Goal: Communication & Community: Connect with others

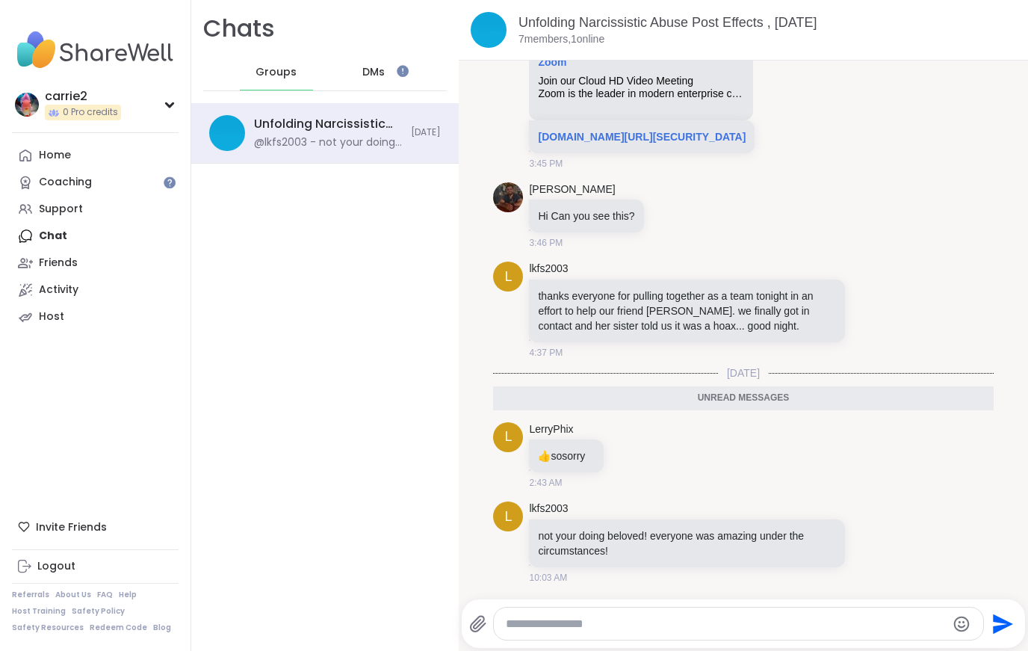
click at [45, 148] on div "Home" at bounding box center [55, 155] width 32 height 15
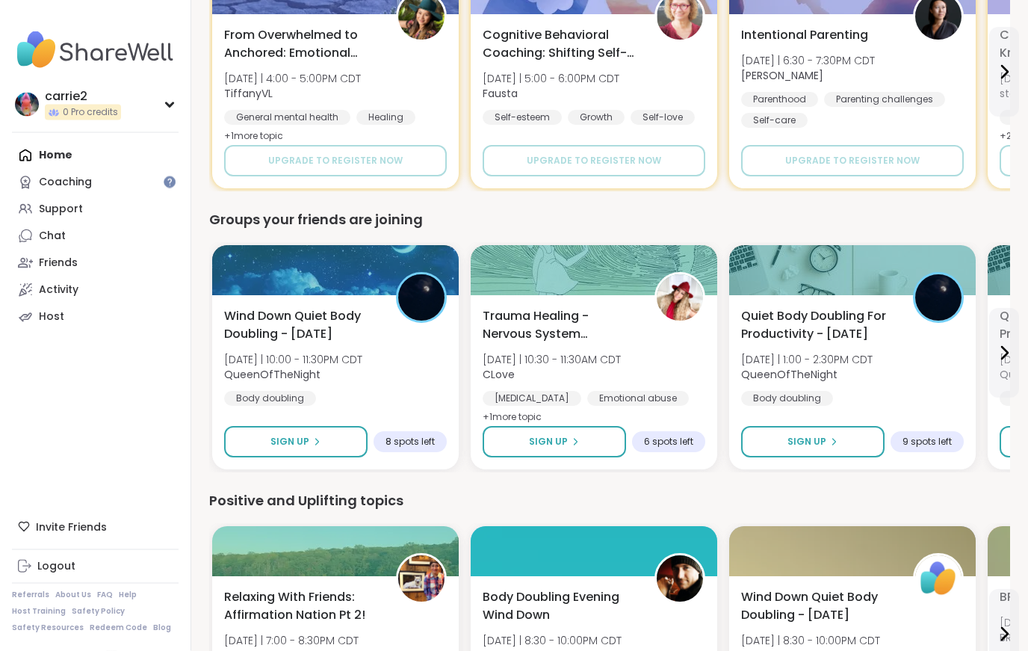
scroll to position [794, 0]
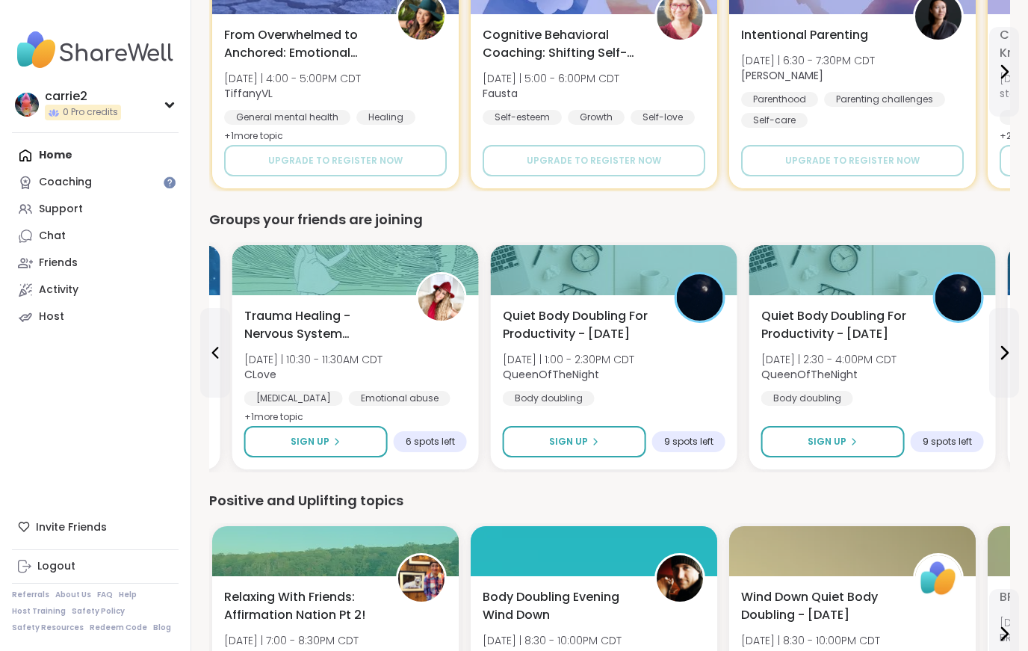
click at [234, 378] on div "Trauma Healing - Nervous System Regulation Tue 10/7 | 10:30 - 11:30AM CDT CLove…" at bounding box center [355, 382] width 247 height 174
click at [273, 320] on span "Trauma Healing - Nervous System Regulation" at bounding box center [321, 325] width 155 height 36
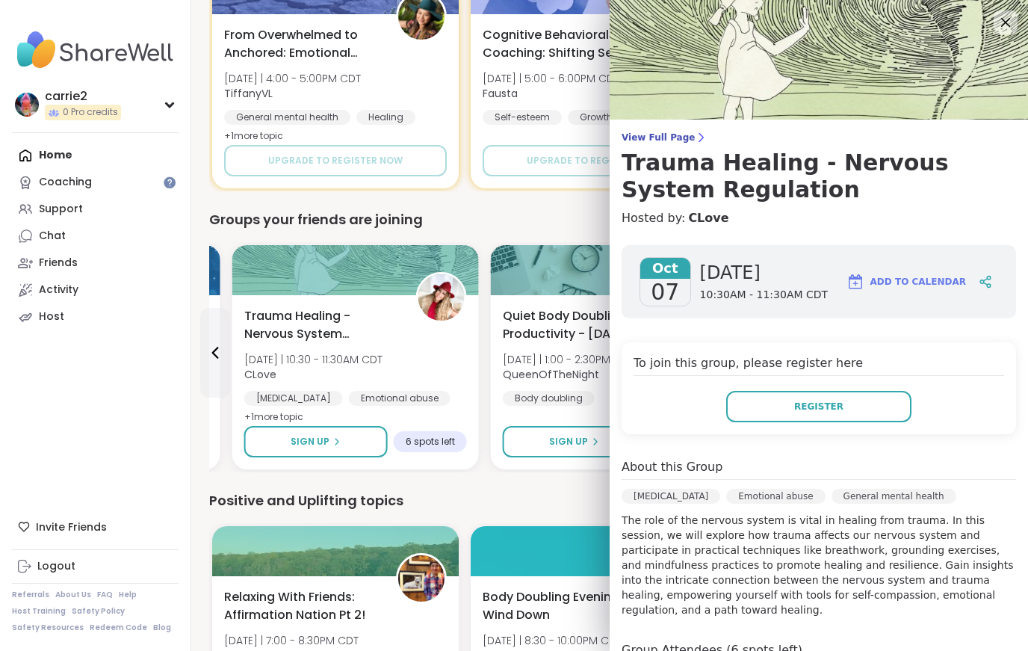
click at [277, 326] on span "Trauma Healing - Nervous System Regulation" at bounding box center [321, 325] width 155 height 36
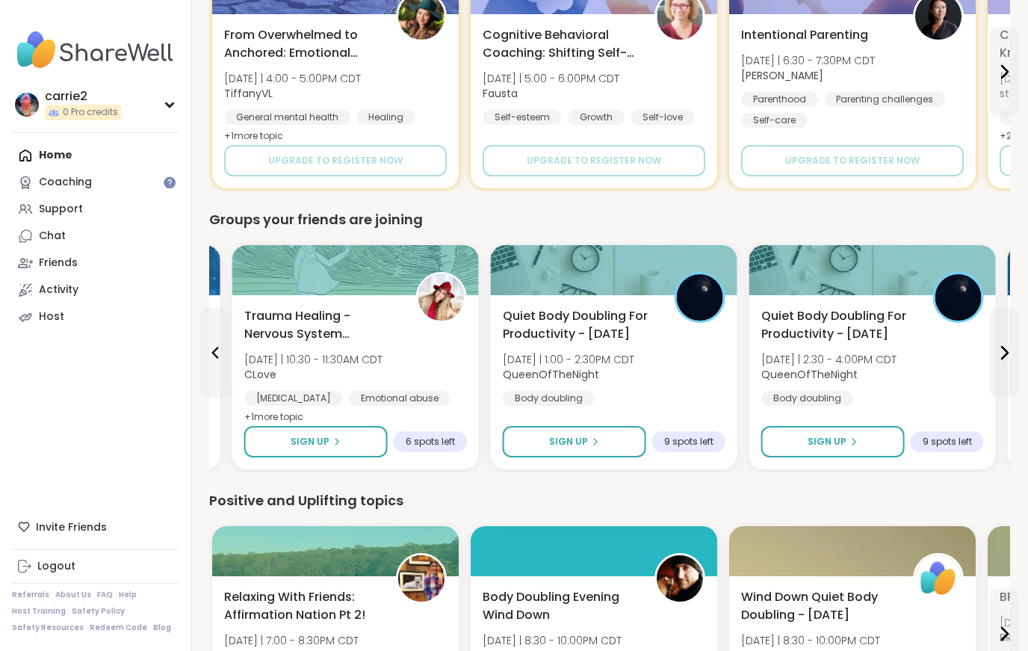
click at [432, 448] on span "6 spots left" at bounding box center [430, 442] width 49 height 12
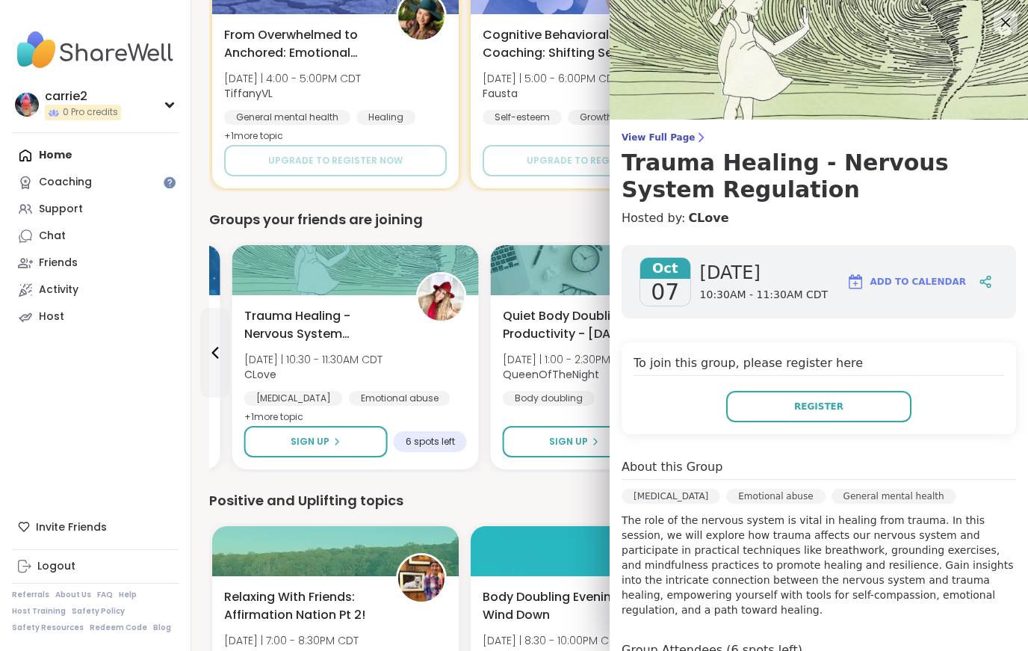
click at [157, 460] on div "carrie2 0 Pro credits Profile Membership Settings Help Home Coaching Support Ch…" at bounding box center [95, 325] width 191 height 651
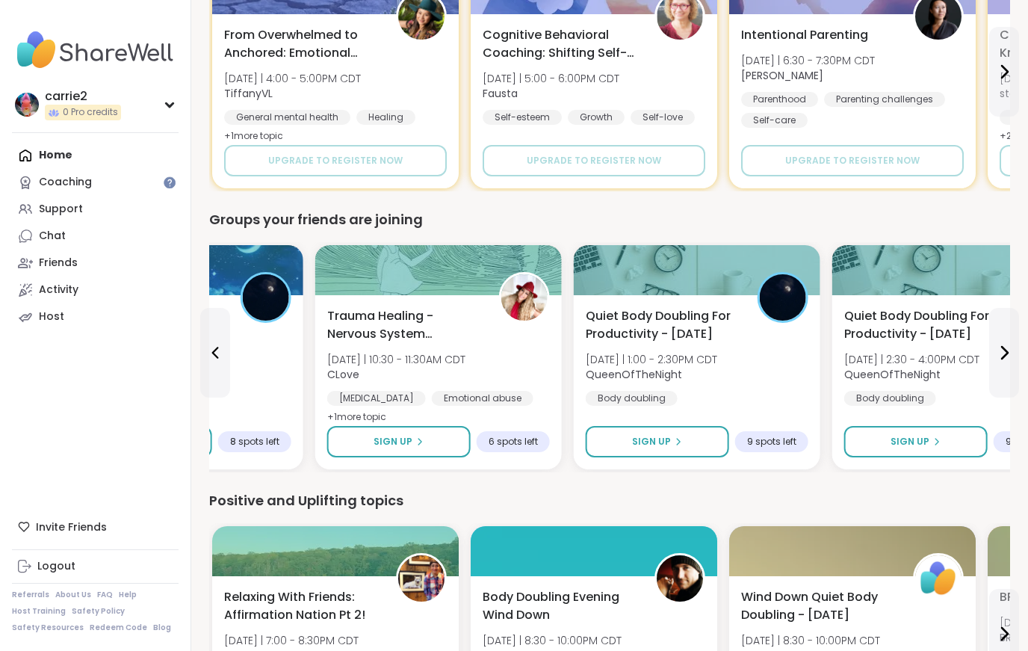
click at [375, 320] on span "Trauma Healing - Nervous System Regulation" at bounding box center [404, 325] width 155 height 36
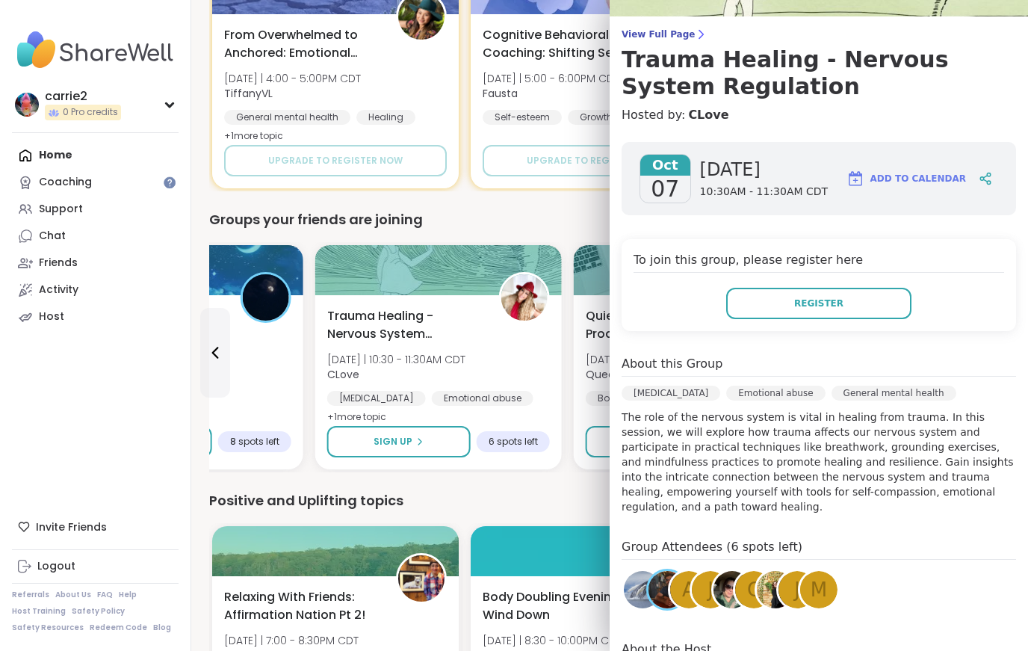
scroll to position [105, 0]
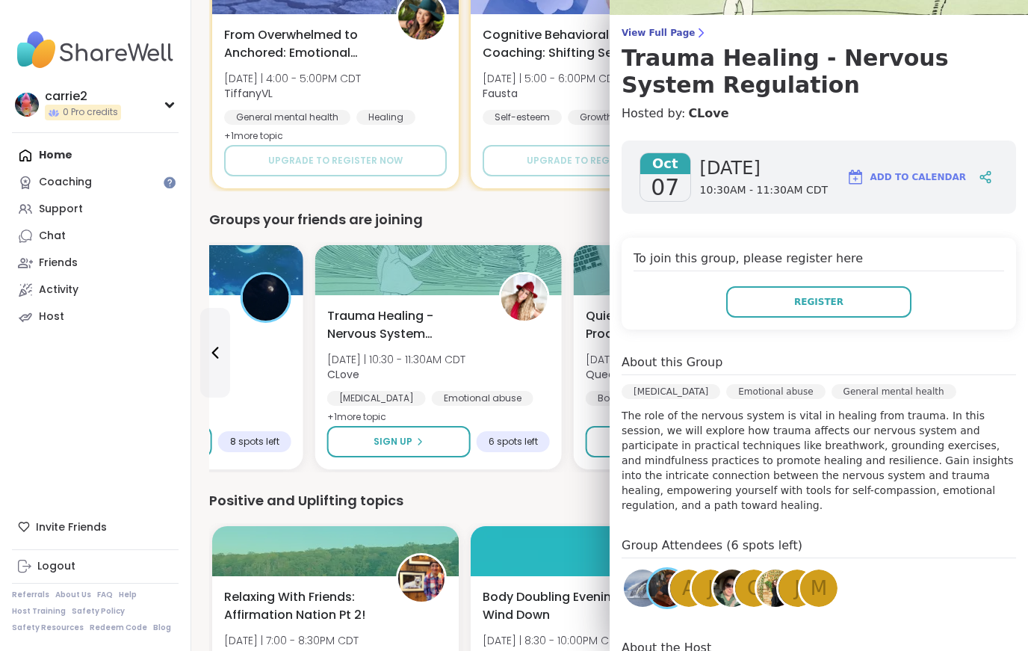
click at [672, 594] on div "A" at bounding box center [688, 587] width 37 height 37
click at [649, 589] on img at bounding box center [666, 587] width 37 height 37
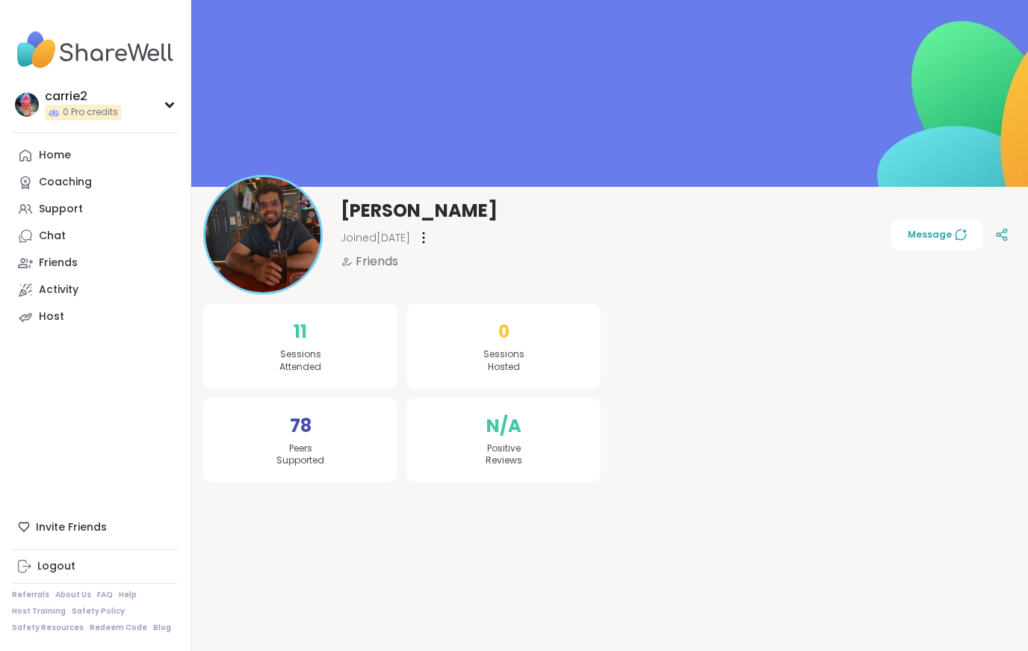
click at [289, 350] on span "Sessions Attended" at bounding box center [300, 360] width 42 height 25
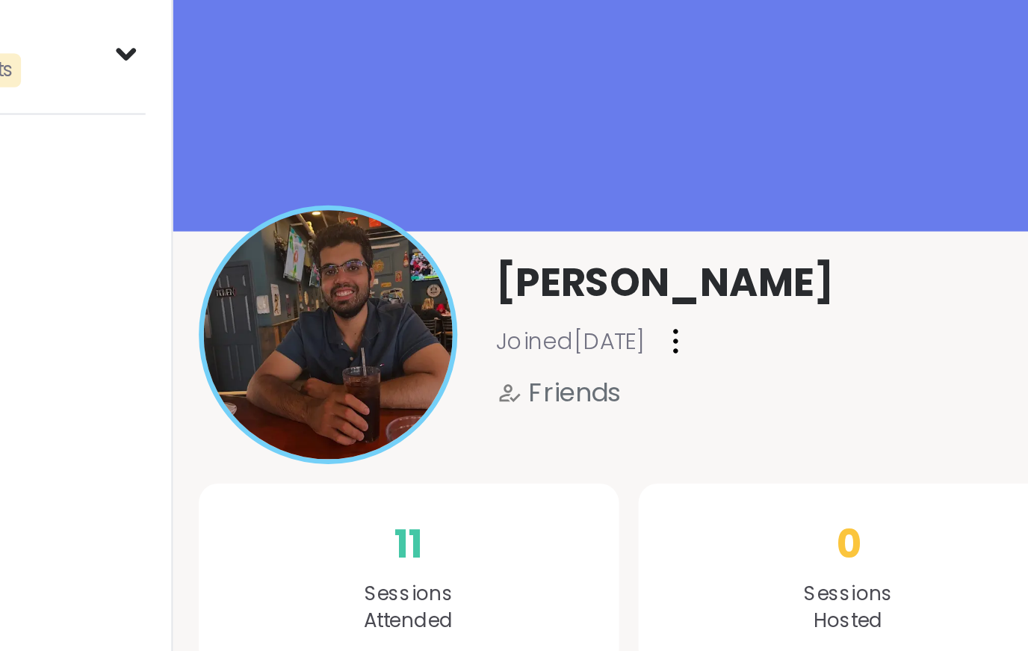
click at [423, 232] on icon at bounding box center [423, 237] width 1 height 10
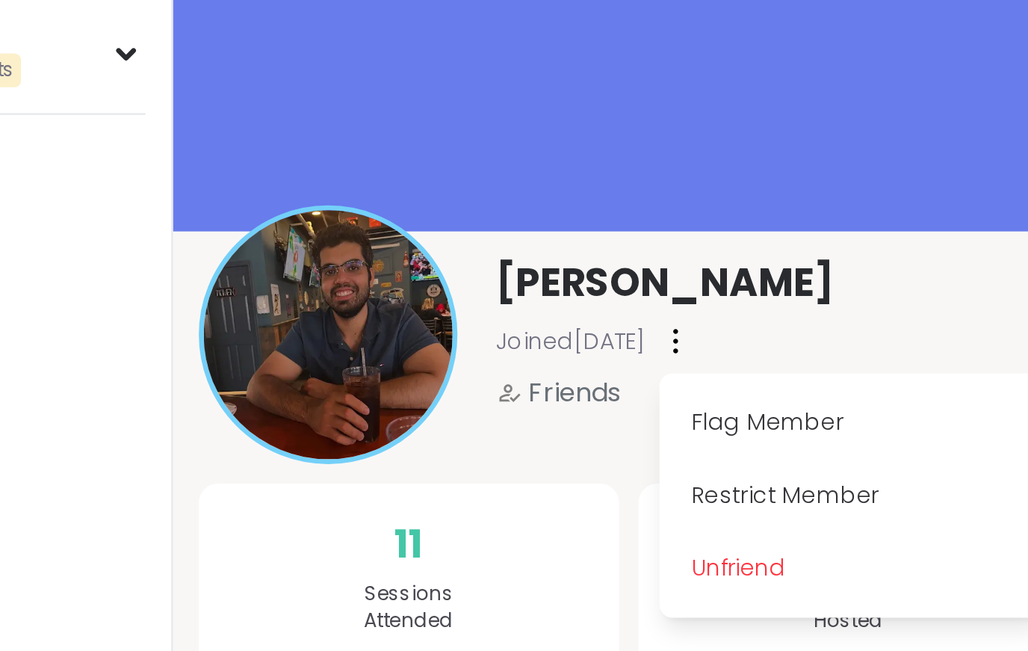
click at [31, 142] on link "Home" at bounding box center [95, 155] width 167 height 27
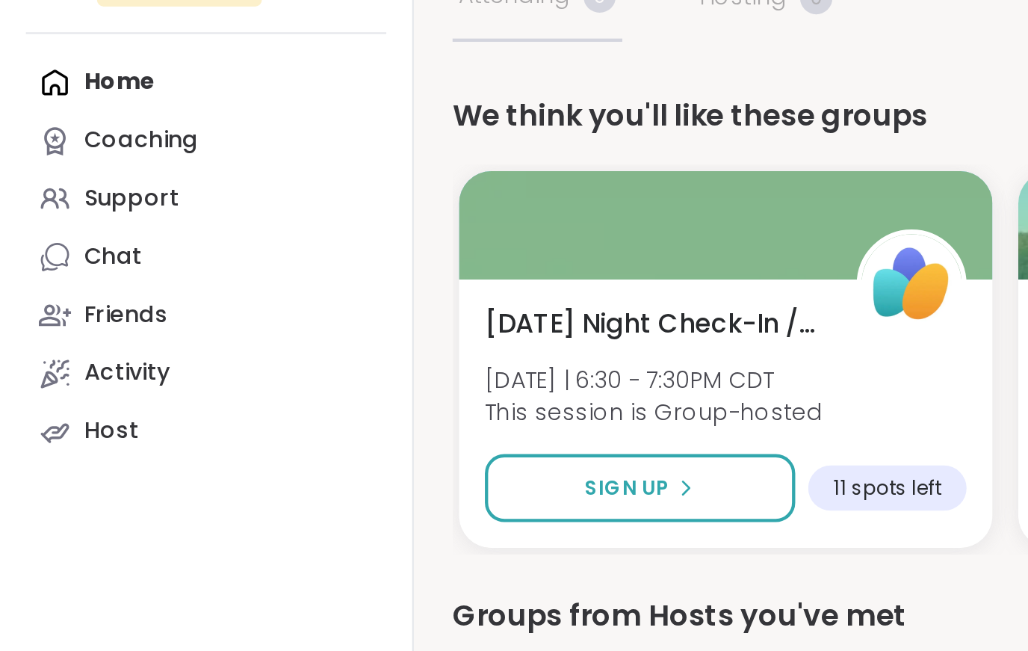
click at [54, 256] on div "Friends" at bounding box center [58, 263] width 39 height 15
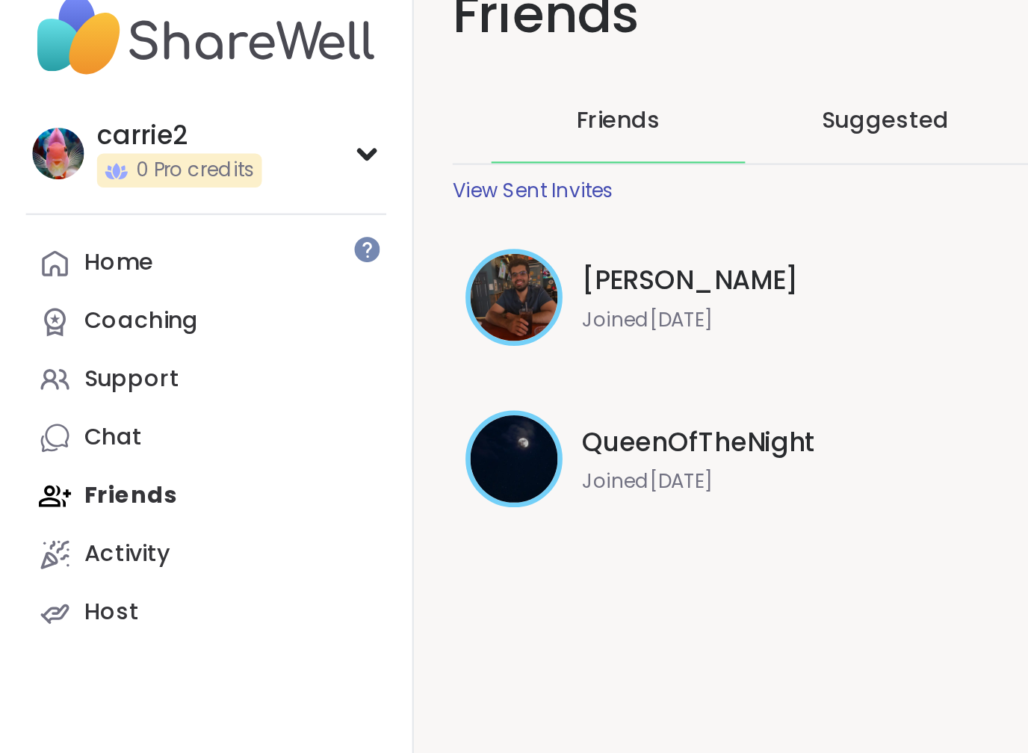
click at [294, 155] on span "[PERSON_NAME]" at bounding box center [319, 164] width 100 height 18
click at [261, 149] on div "[PERSON_NAME] Joined [DATE] Message" at bounding box center [347, 171] width 264 height 45
click at [238, 151] on img at bounding box center [237, 171] width 40 height 40
click at [301, 176] on span "Joined [DATE]" at bounding box center [374, 182] width 210 height 12
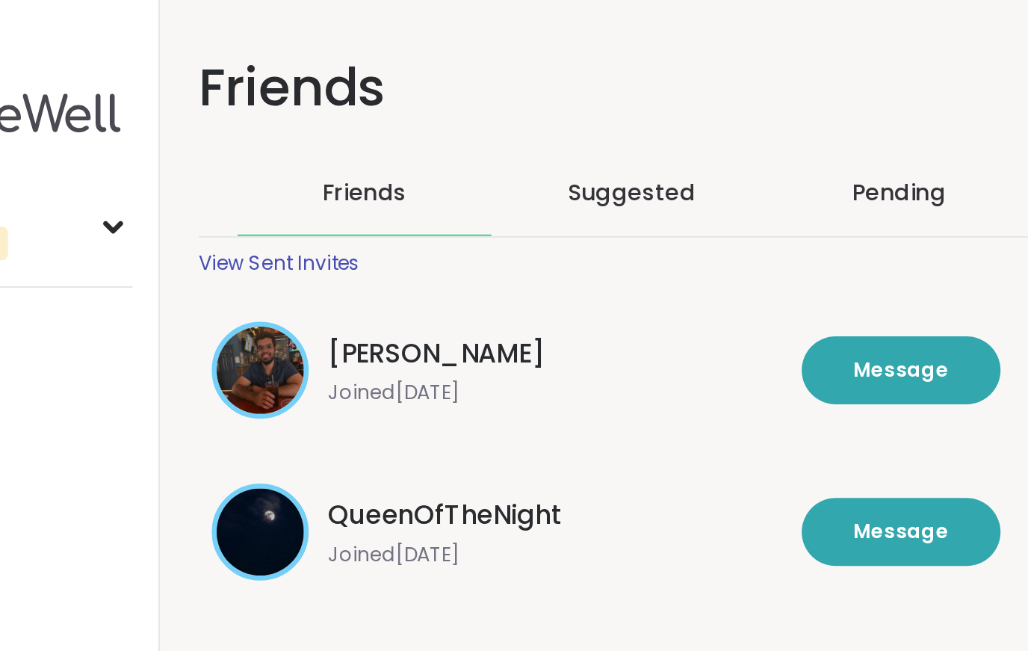
click at [217, 163] on img at bounding box center [237, 171] width 40 height 40
click at [269, 179] on span "Joined [DATE]" at bounding box center [374, 182] width 210 height 12
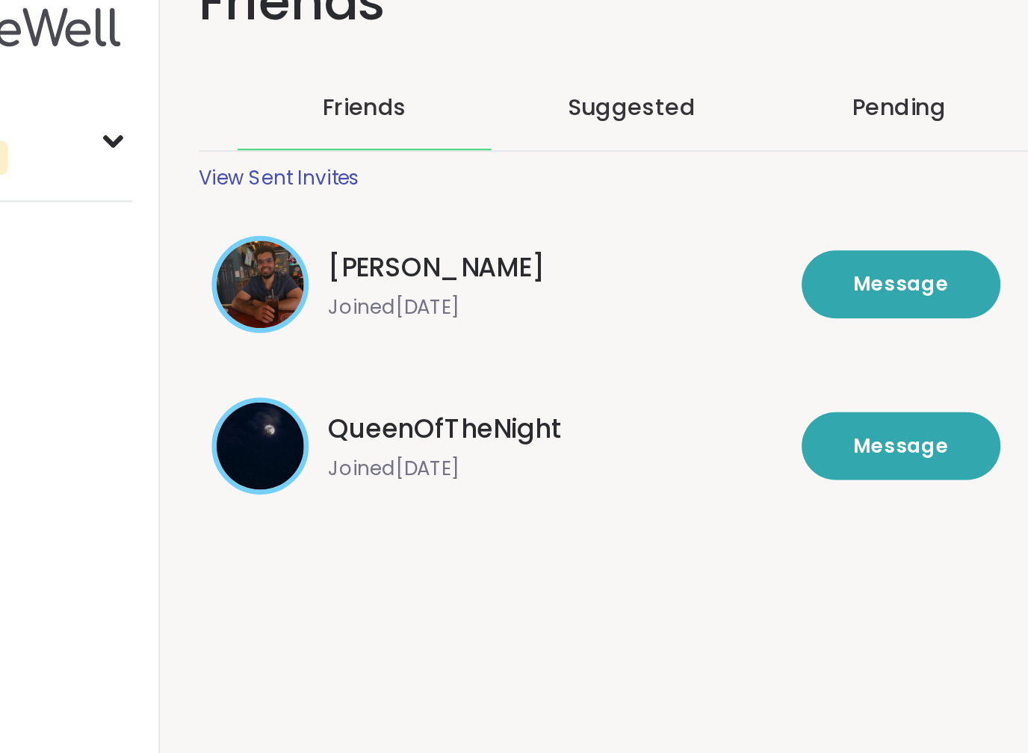
click at [269, 155] on span "[PERSON_NAME]" at bounding box center [319, 164] width 100 height 18
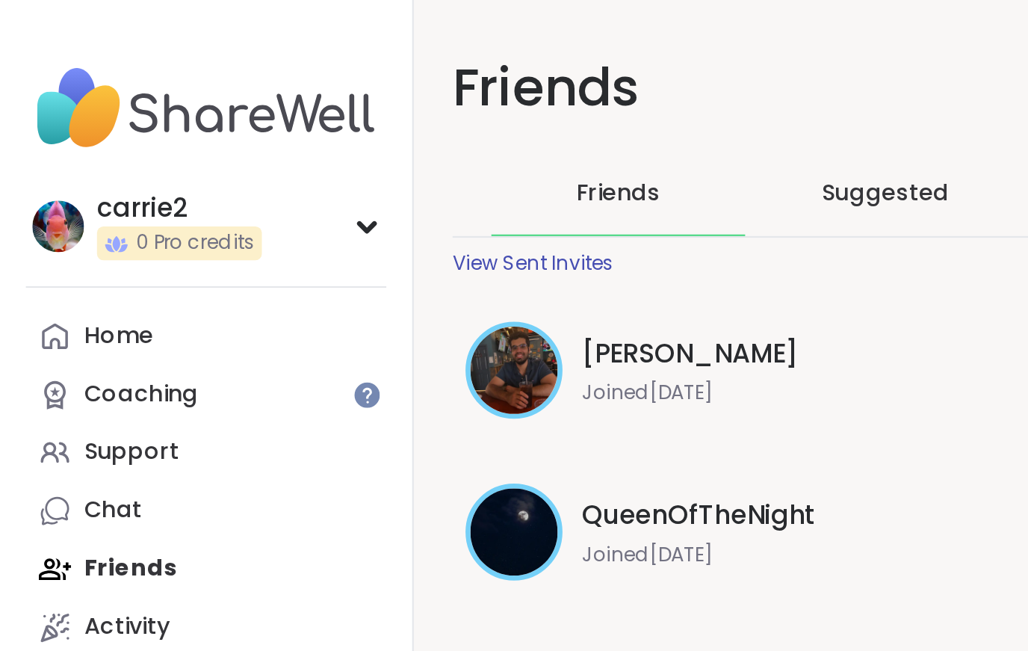
click at [53, 98] on div "carrie2" at bounding box center [83, 96] width 76 height 16
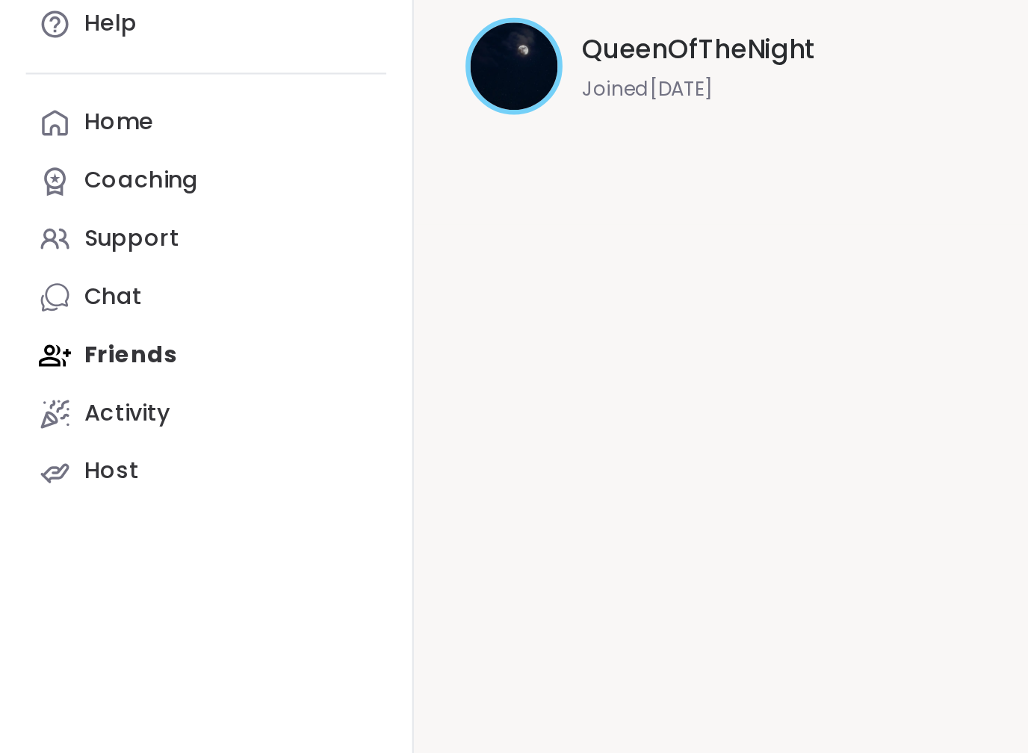
click at [42, 318] on div "Support" at bounding box center [61, 325] width 44 height 15
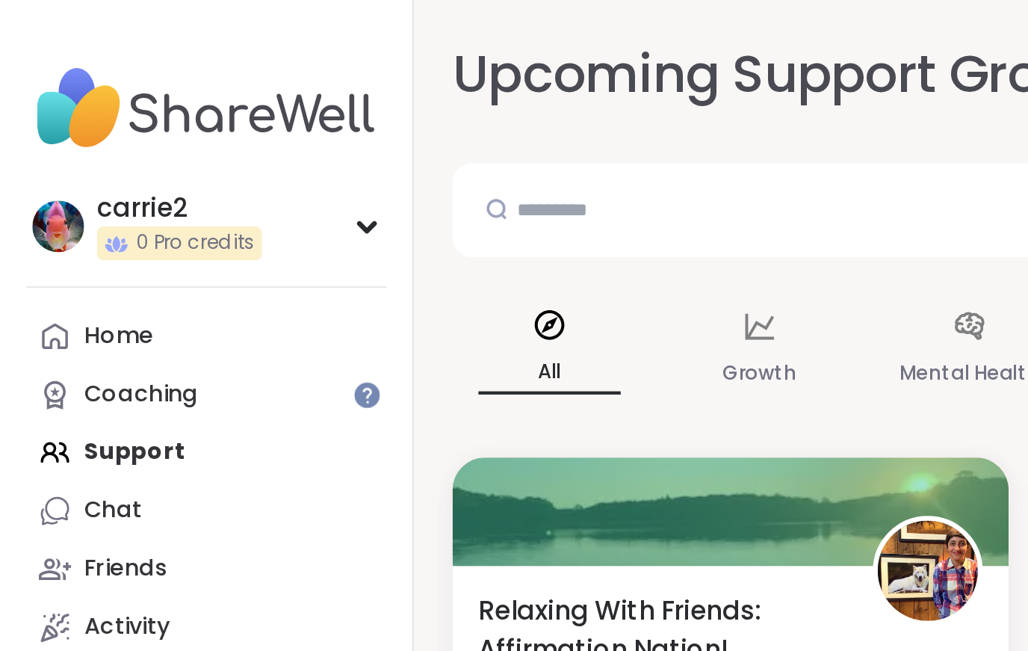
click at [45, 93] on div "carrie2" at bounding box center [83, 96] width 76 height 16
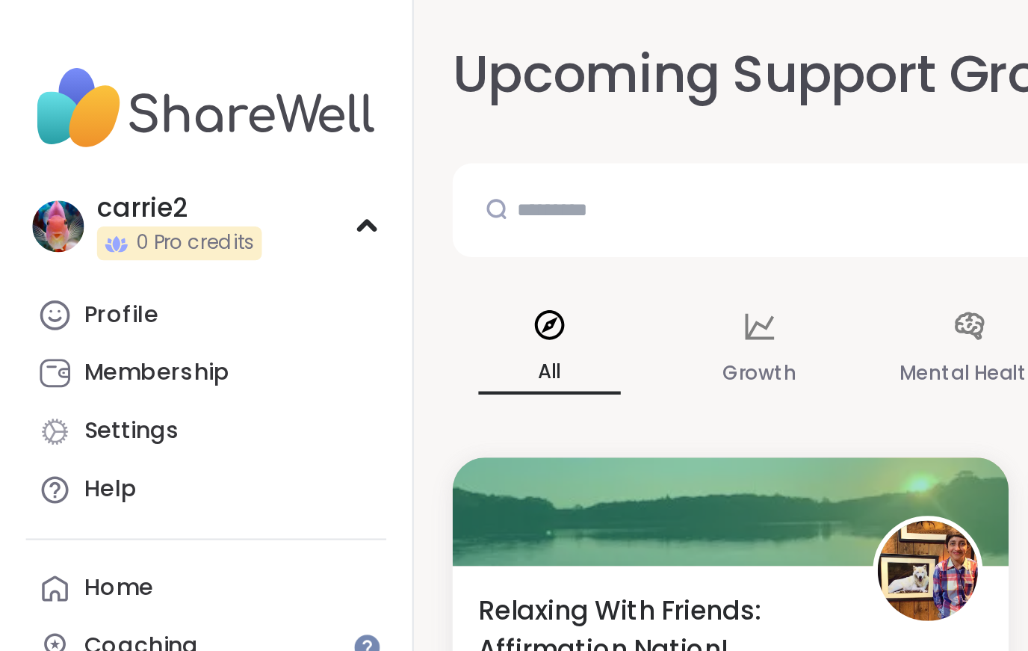
click at [28, 93] on img at bounding box center [27, 105] width 24 height 24
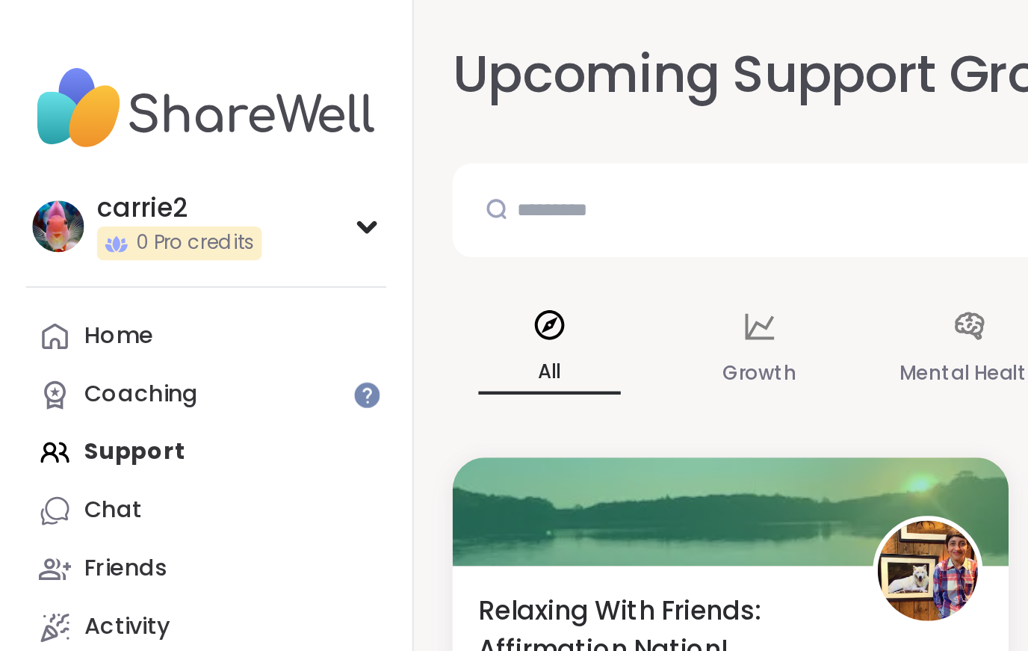
click at [63, 97] on div "carrie2" at bounding box center [83, 96] width 76 height 16
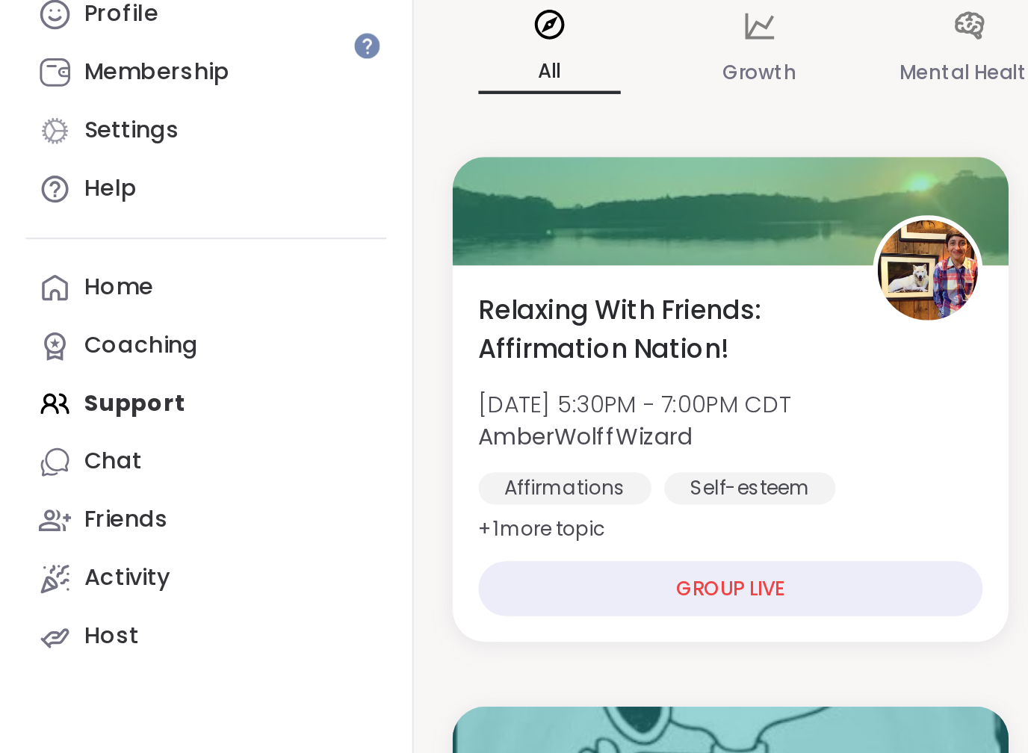
click at [34, 393] on link "Activity" at bounding box center [95, 406] width 167 height 27
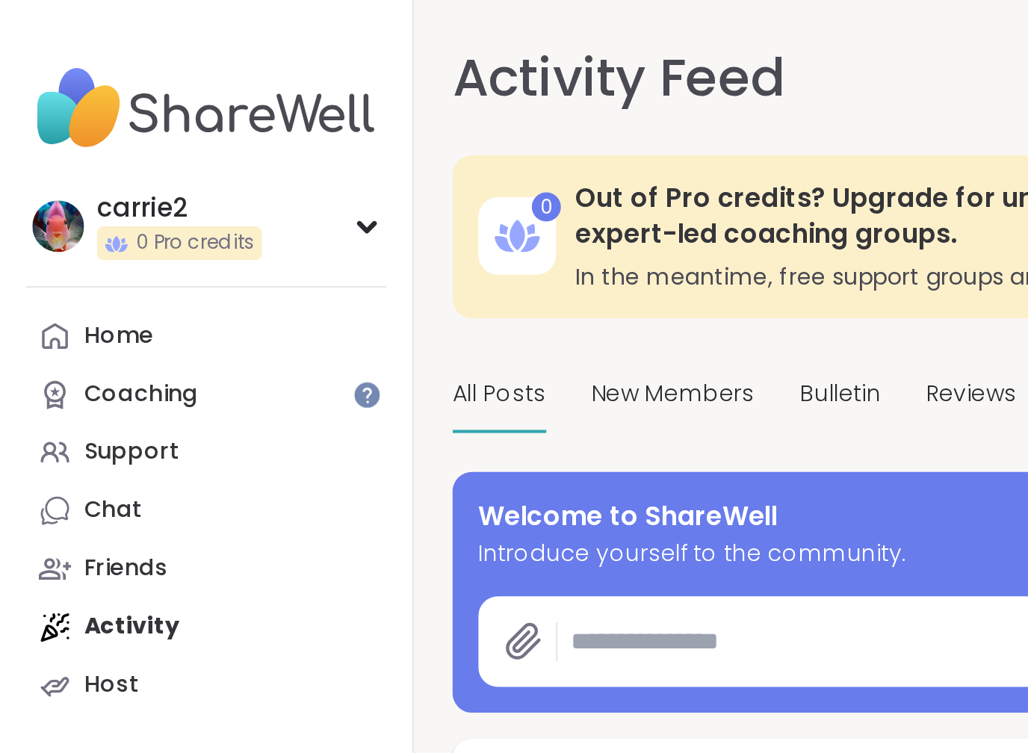
type textarea "*"
click at [40, 232] on div "Chat" at bounding box center [52, 236] width 27 height 15
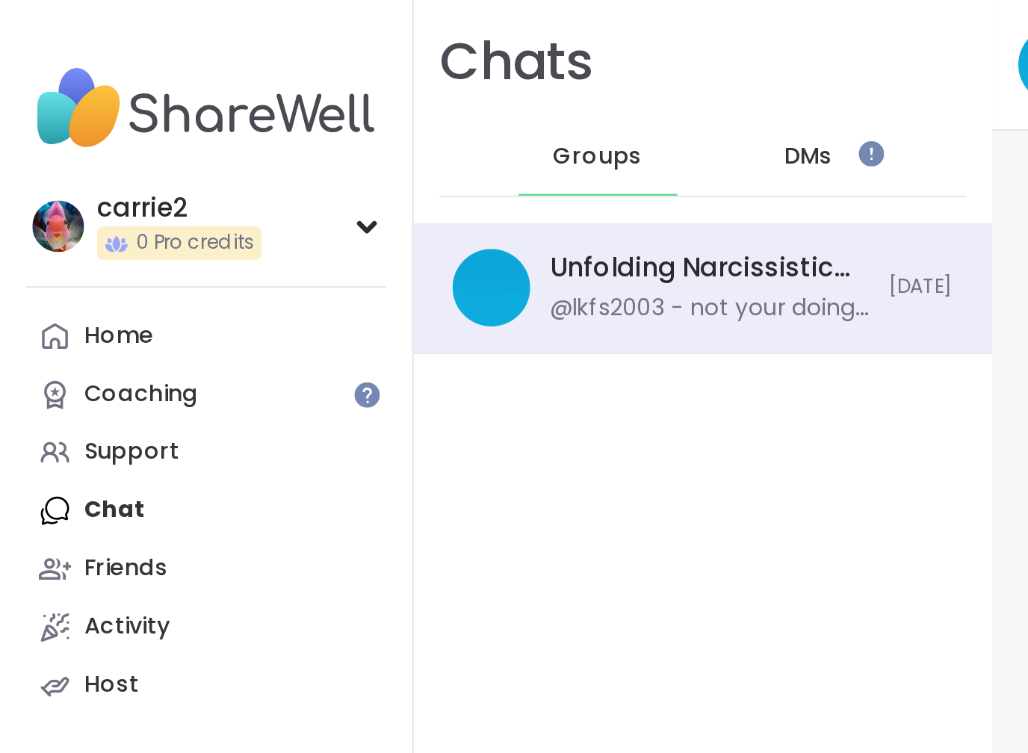
click at [373, 65] on span "DMs" at bounding box center [373, 72] width 22 height 15
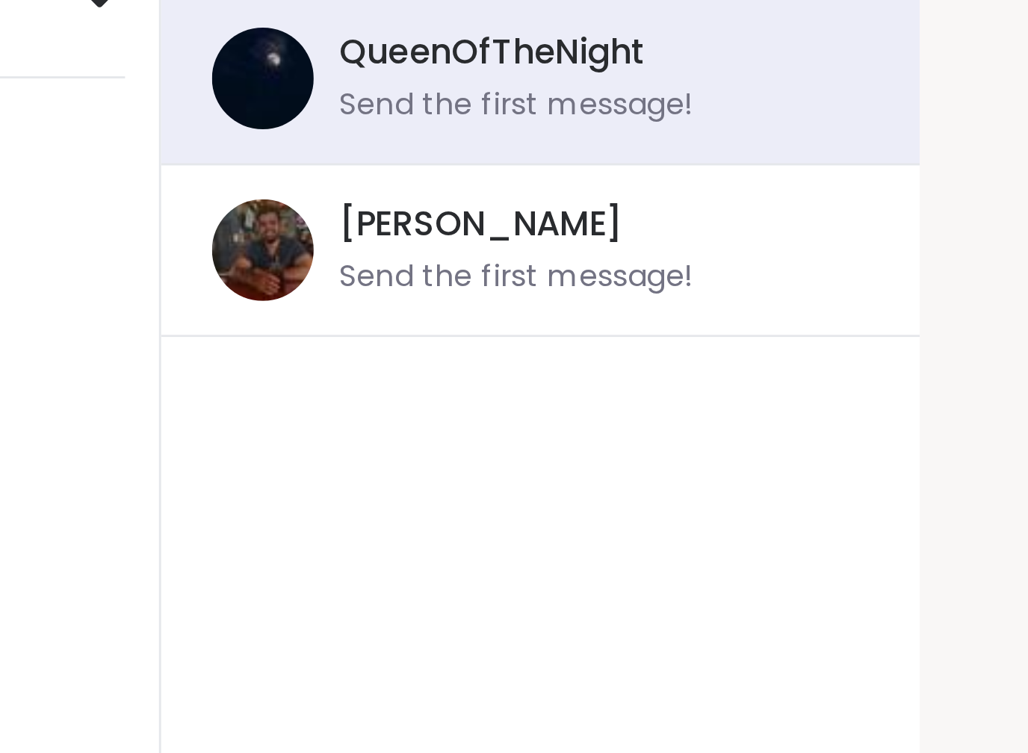
click at [249, 191] on div "Chats Groups DMs QueenOfTheNight Send the first message! [PERSON_NAME] Send the…" at bounding box center [324, 376] width 267 height 753
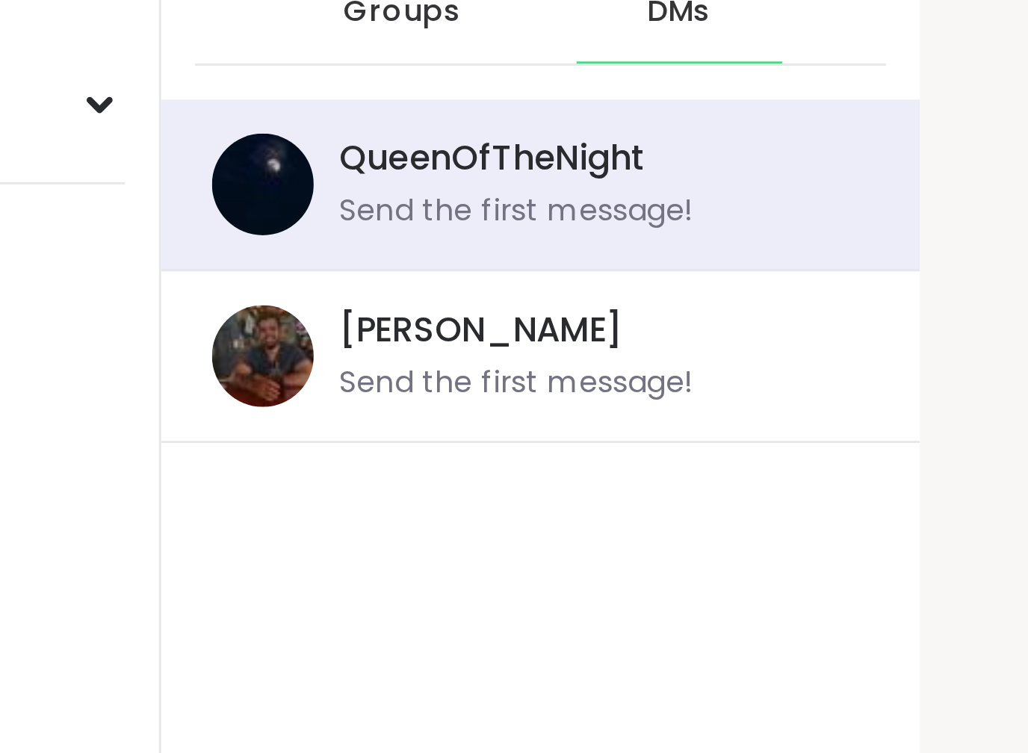
click at [254, 196] on div "Send the first message!" at bounding box center [316, 203] width 125 height 15
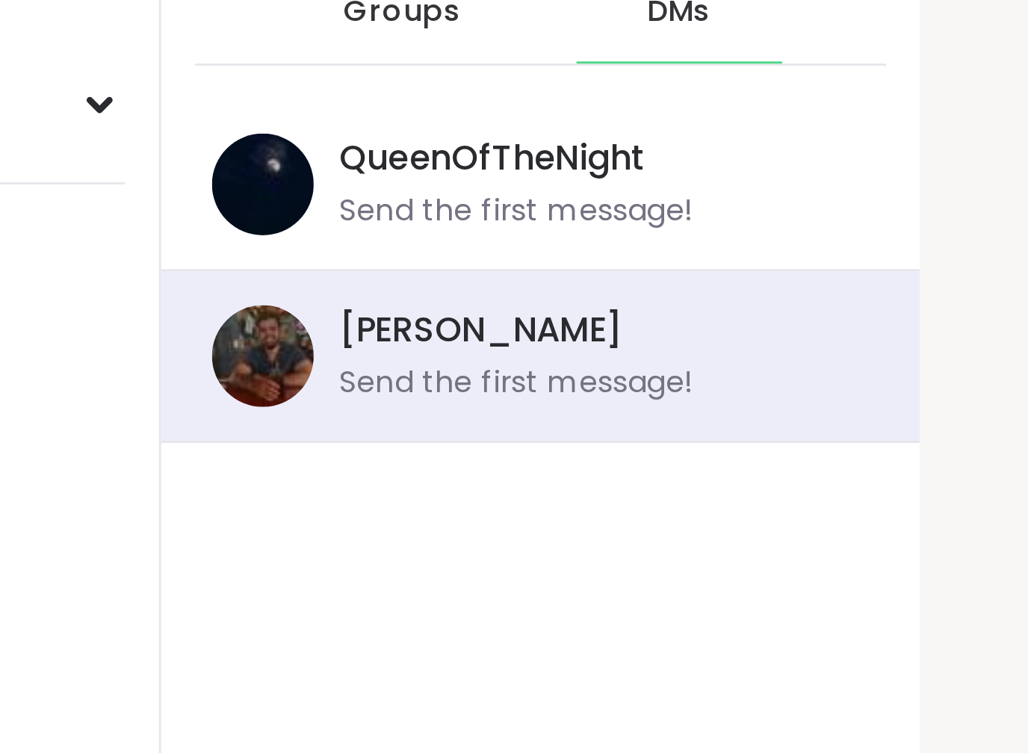
click at [254, 196] on div "Send the first message!" at bounding box center [316, 203] width 125 height 15
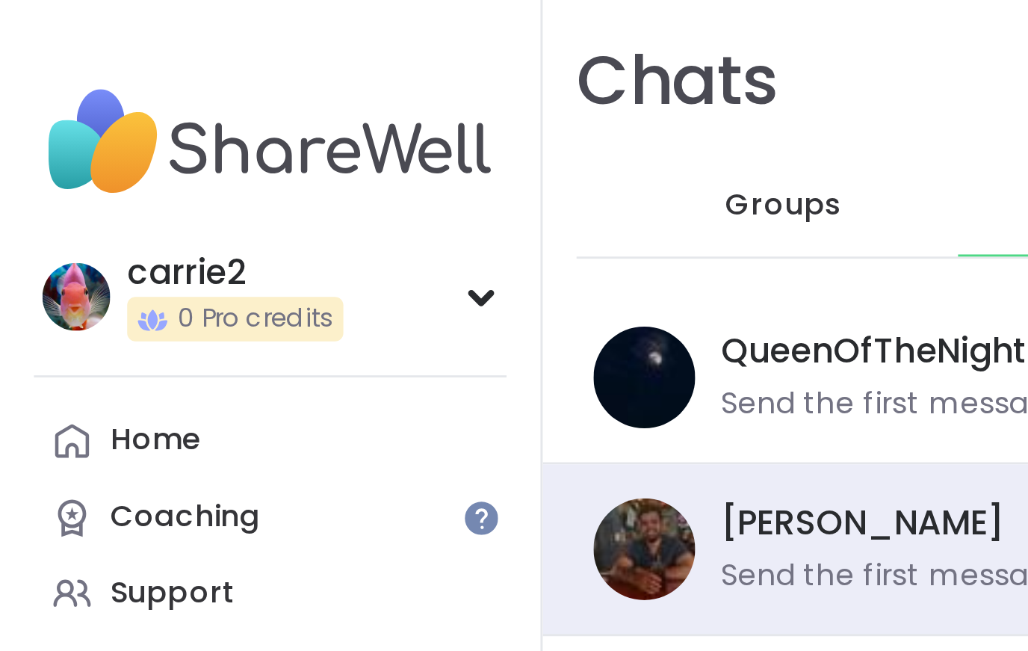
click at [74, 152] on link "Home" at bounding box center [95, 155] width 167 height 27
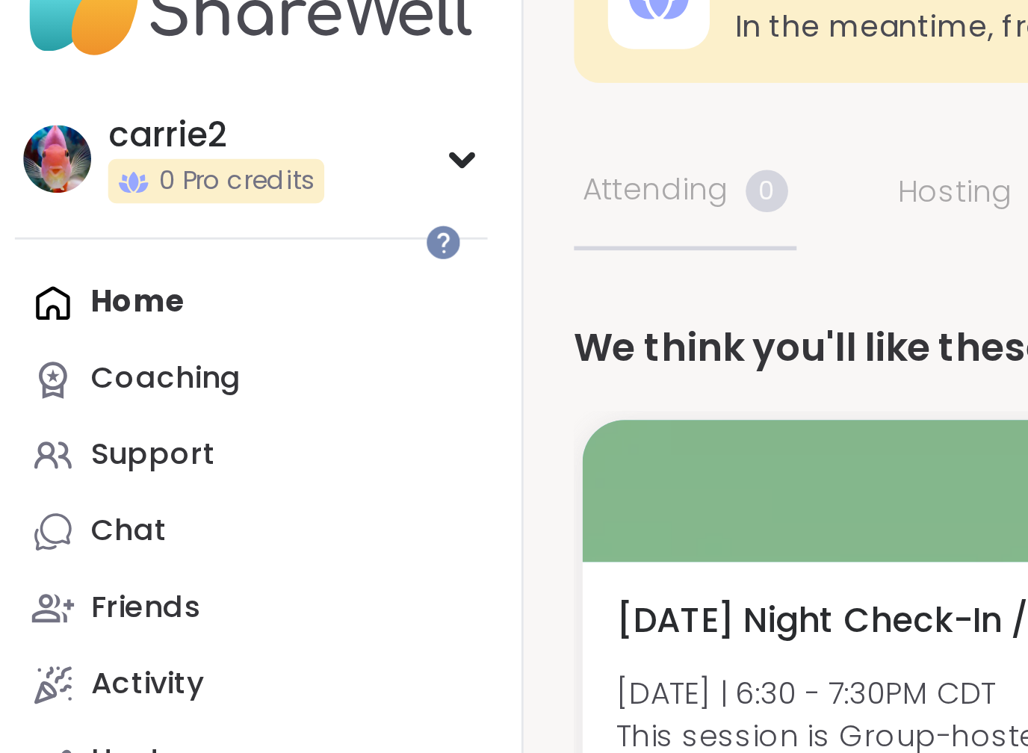
click at [108, 250] on link "Friends" at bounding box center [95, 263] width 167 height 27
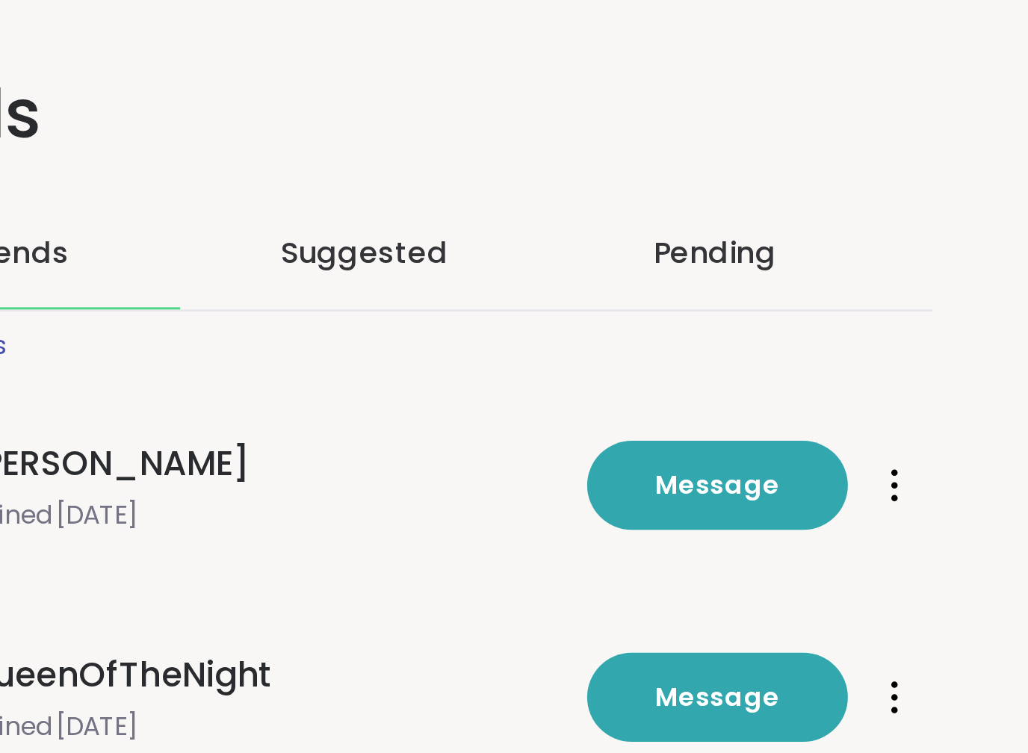
click at [512, 170] on span "Message" at bounding box center [534, 170] width 44 height 13
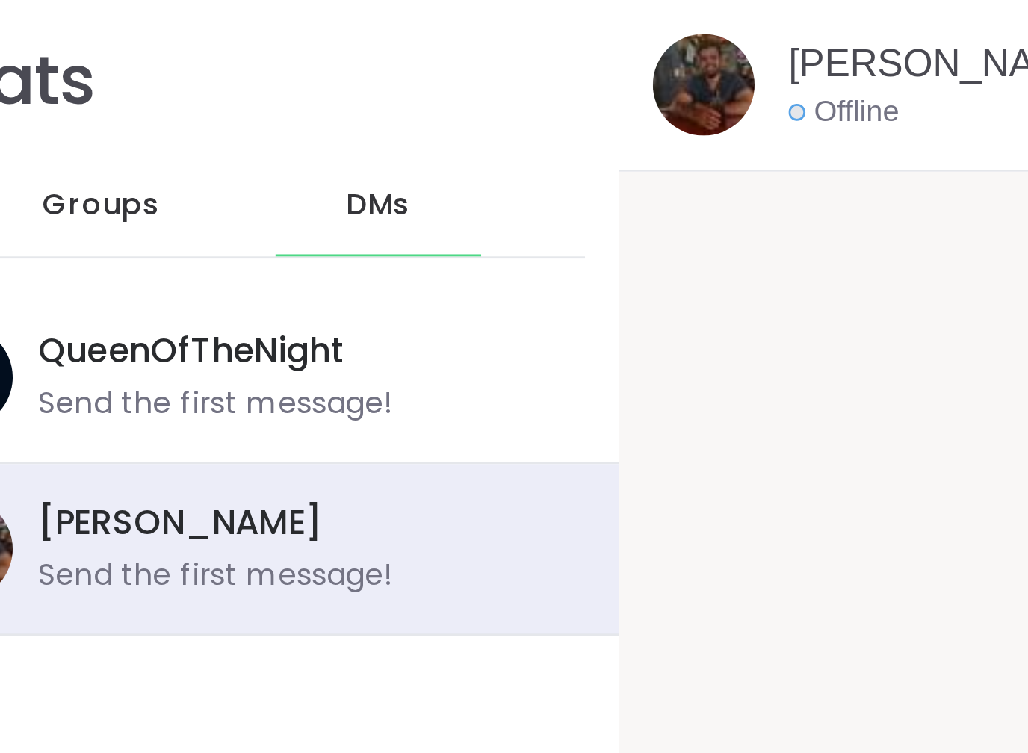
click at [459, 72] on div "No messages here yet! Say hello!" at bounding box center [743, 381] width 569 height 641
click at [459, 61] on div "No messages here yet! Say hello!" at bounding box center [743, 381] width 569 height 641
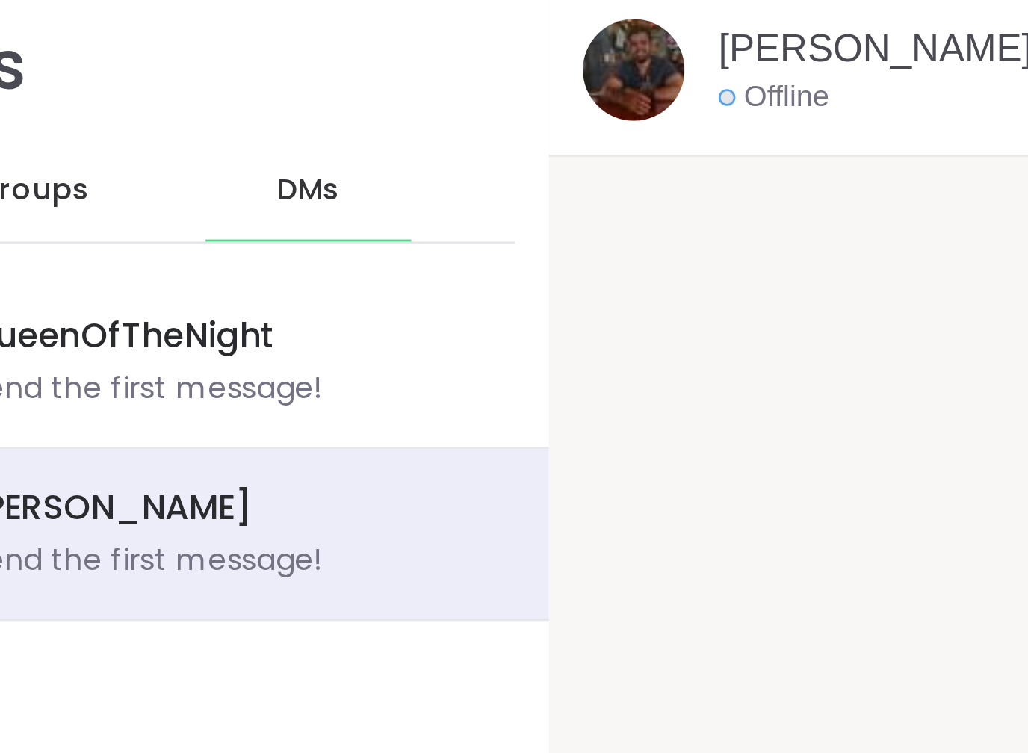
click at [459, 71] on div "No messages here yet! Say hello!" at bounding box center [743, 381] width 569 height 641
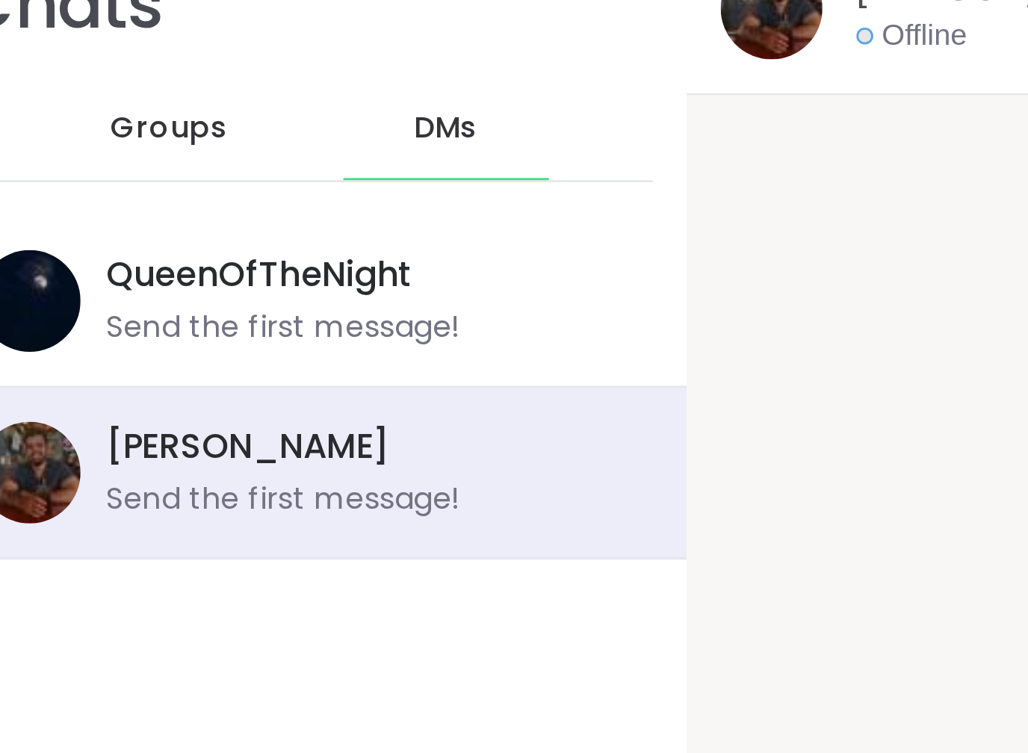
click at [254, 196] on div "Send the first message!" at bounding box center [316, 203] width 125 height 15
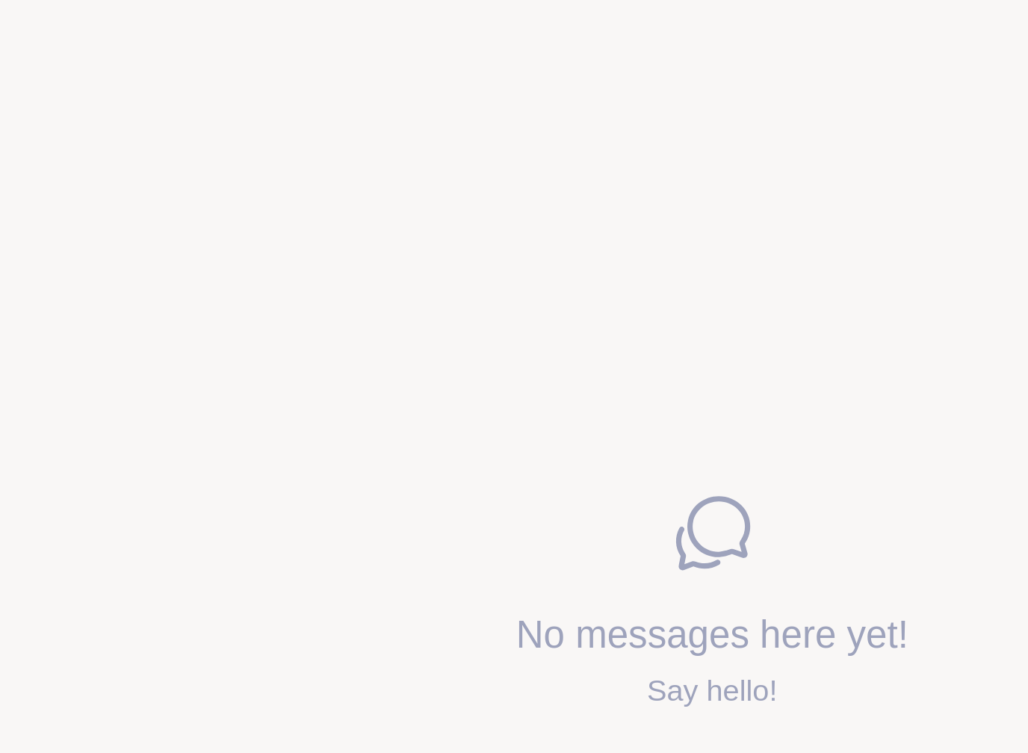
click at [459, 143] on div "No messages here yet! Say hello!" at bounding box center [743, 381] width 569 height 641
click at [459, 158] on div "No messages here yet! Say hello!" at bounding box center [743, 381] width 569 height 641
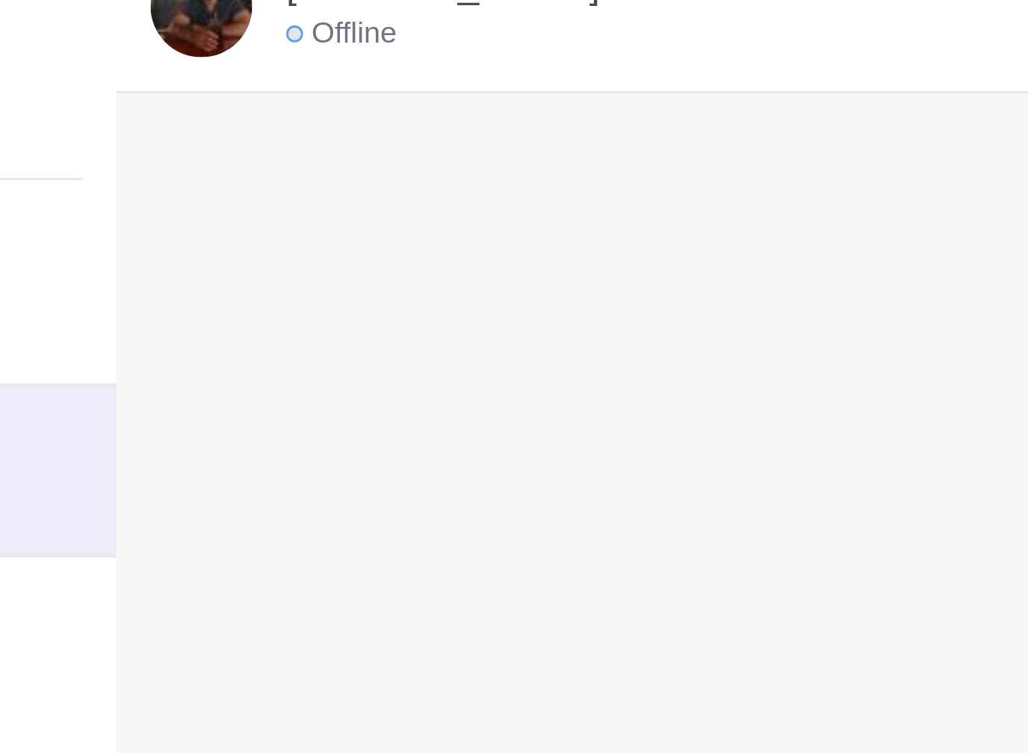
click at [459, 32] on div "[PERSON_NAME] Offline" at bounding box center [743, 30] width 569 height 61
click at [459, 62] on div "No messages here yet! Say hello!" at bounding box center [743, 381] width 569 height 641
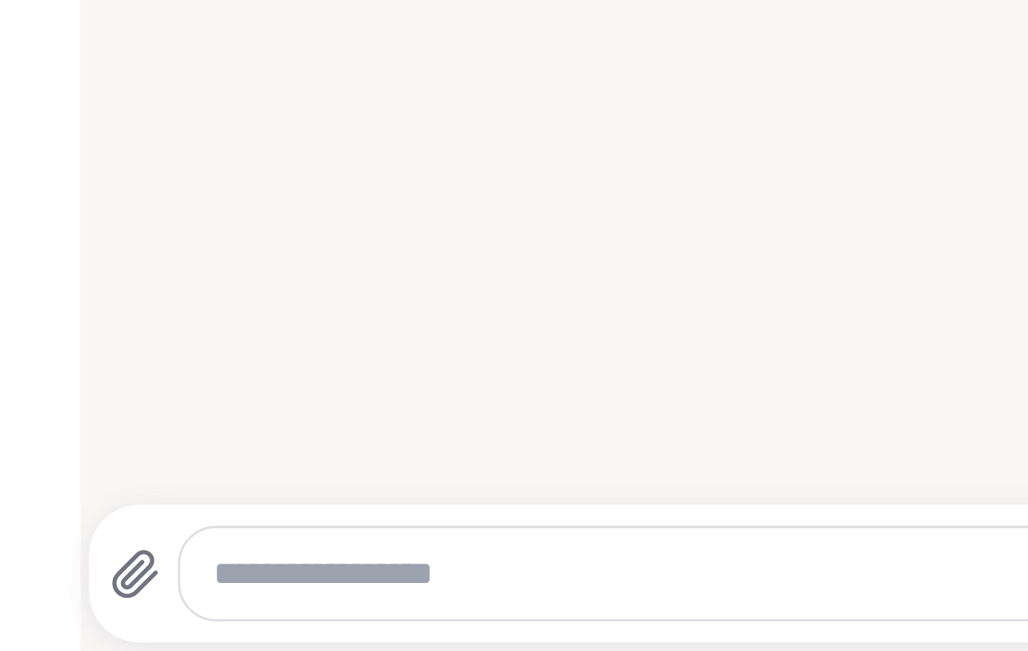
click at [506, 616] on textarea "Type your message" at bounding box center [726, 623] width 441 height 15
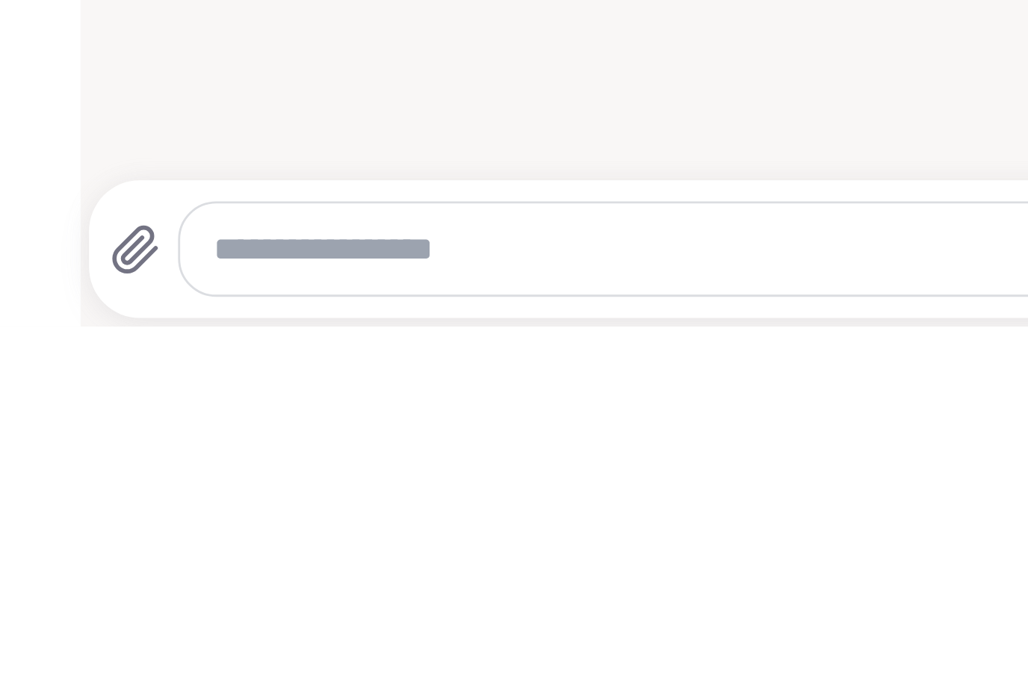
click at [506, 640] on textarea "Type your message" at bounding box center [726, 647] width 441 height 15
type textarea "*"
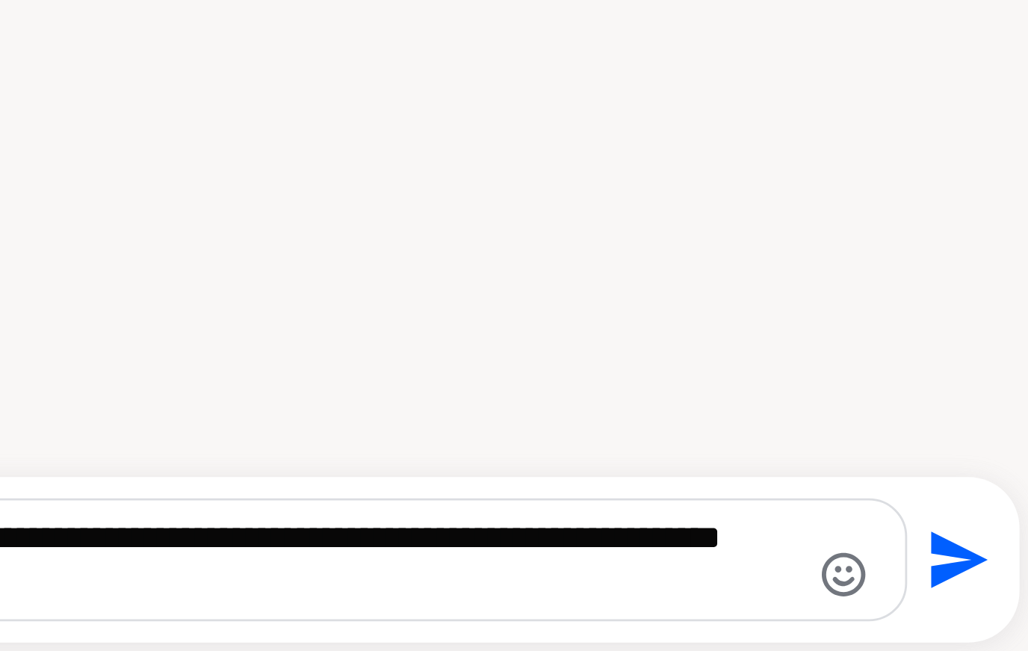
type textarea "**********"
click at [994, 609] on icon "Send" at bounding box center [1004, 619] width 20 height 20
